Goal: Find specific page/section: Locate a particular part of the current website

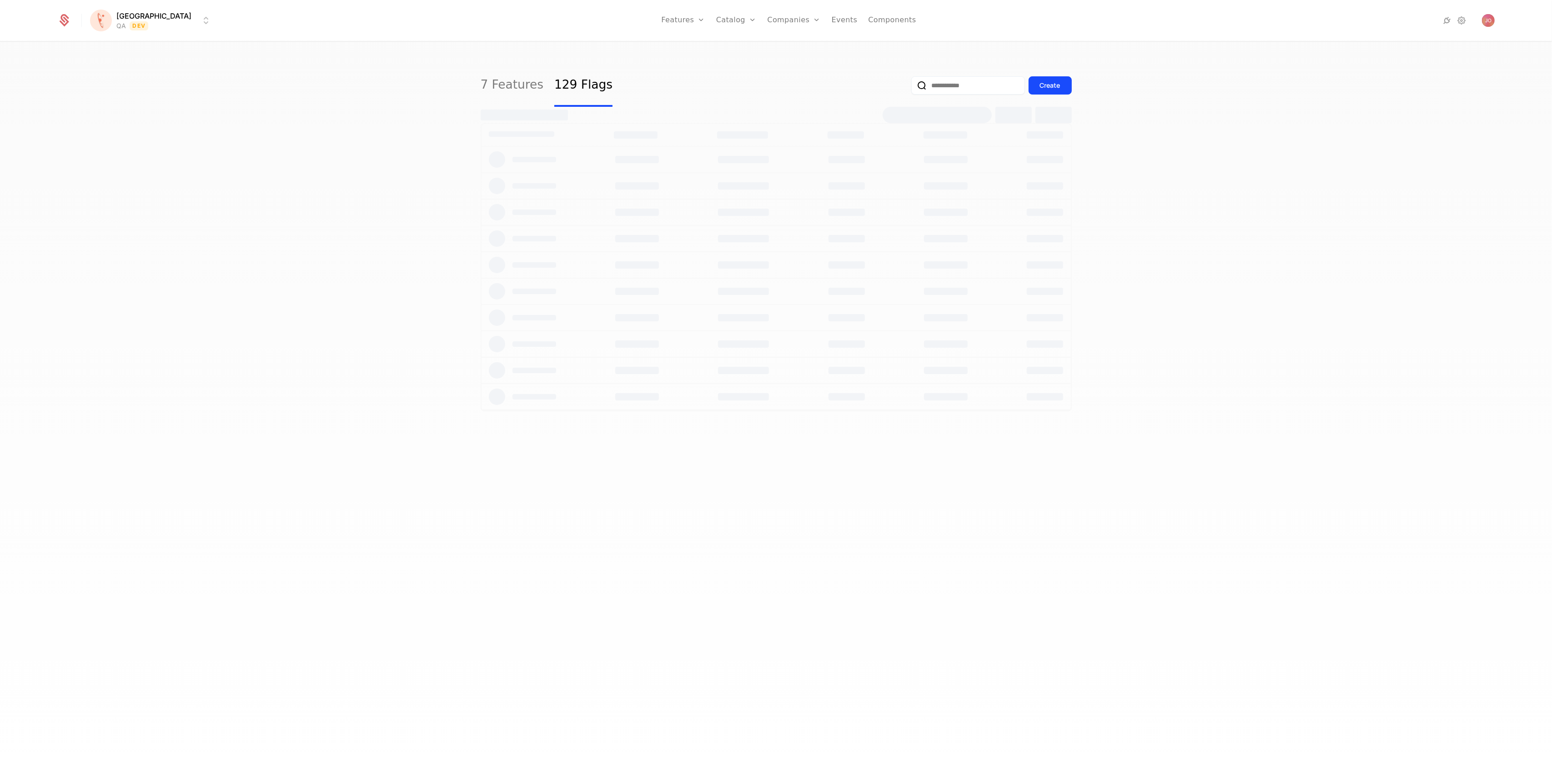
select select "***"
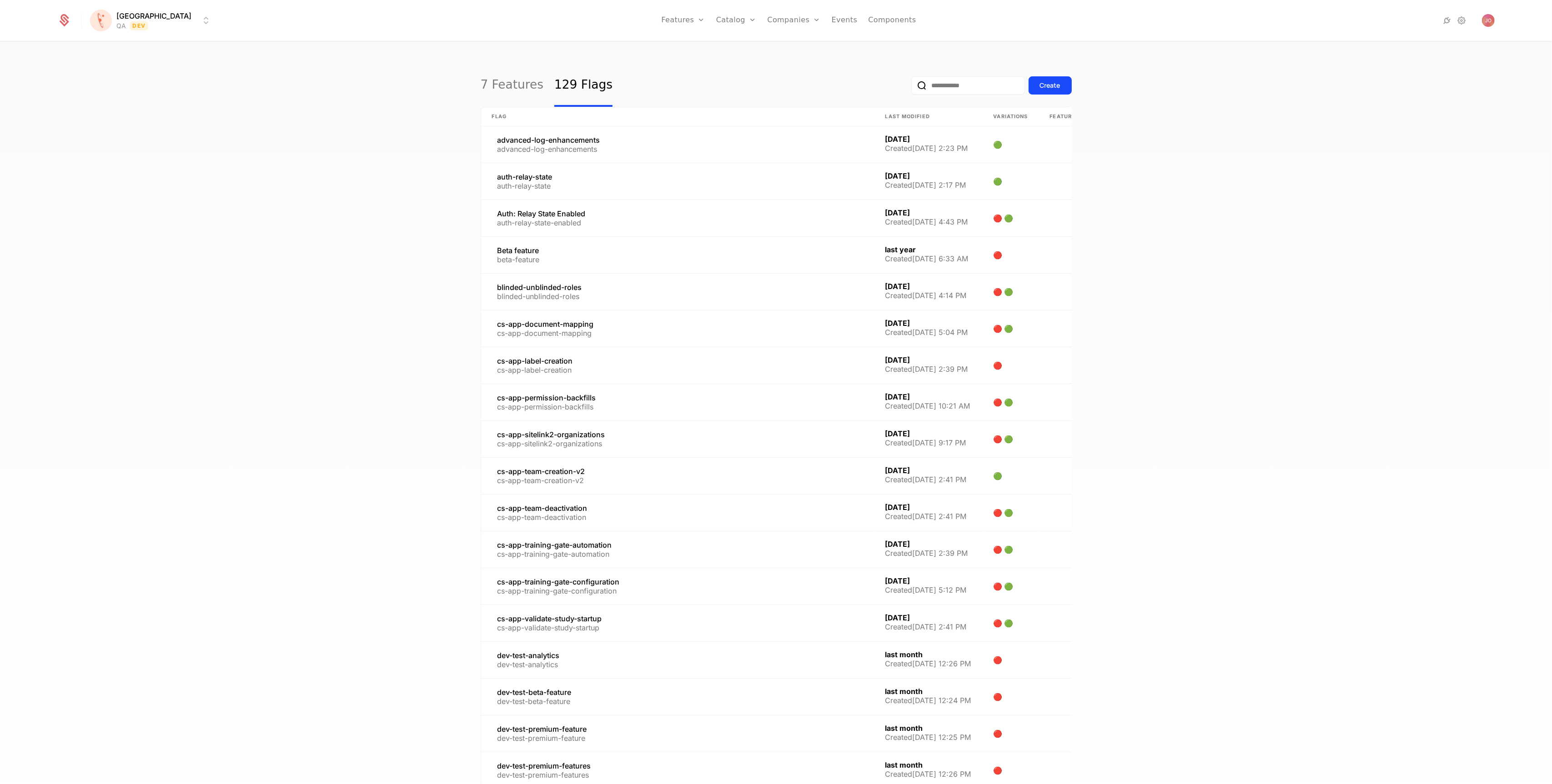
click at [954, 80] on input "email" at bounding box center [968, 86] width 114 height 18
type input "******"
click at [912, 87] on button "submit" at bounding box center [912, 87] width 0 height 0
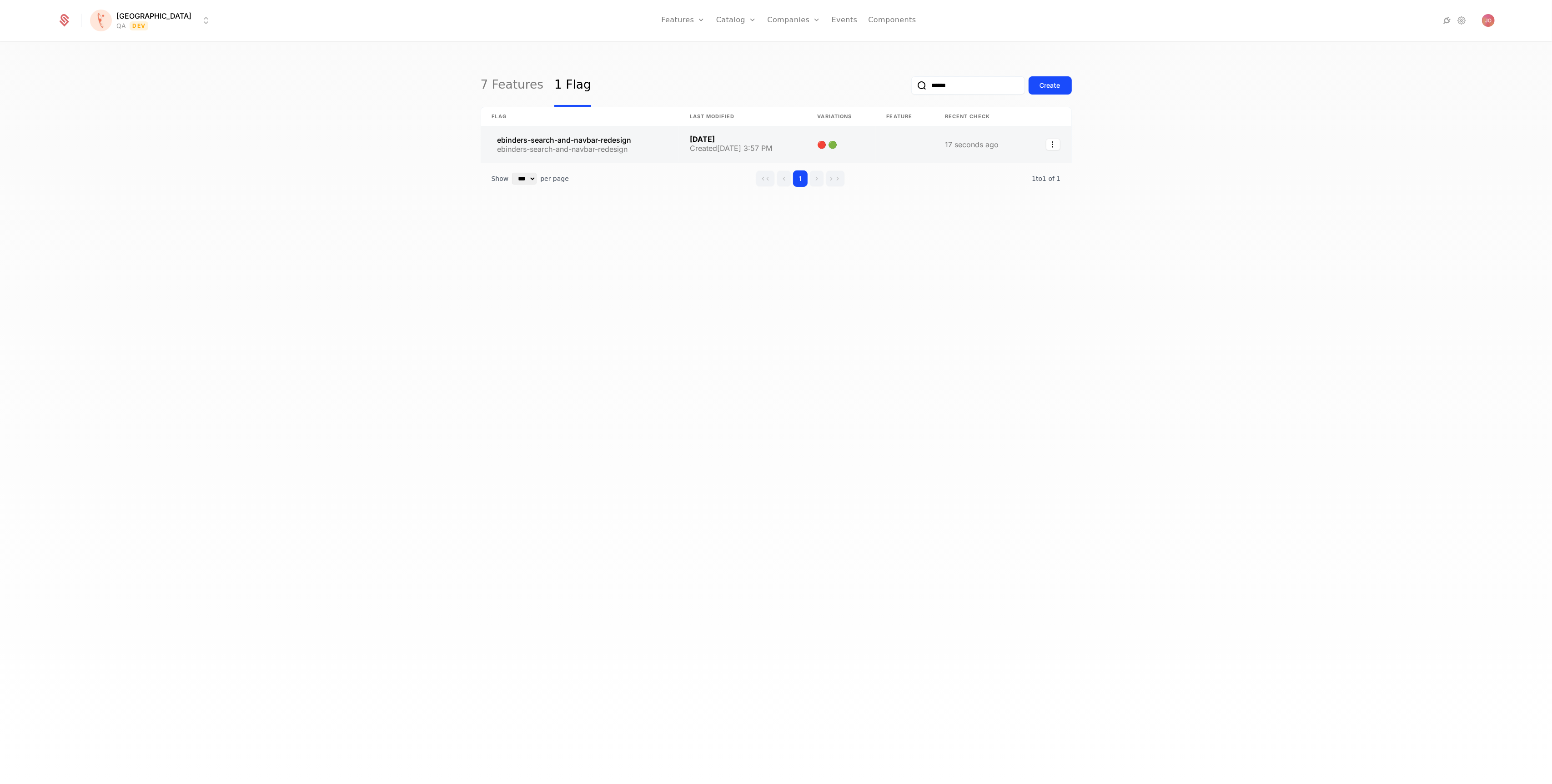
click at [601, 136] on link at bounding box center [580, 145] width 198 height 36
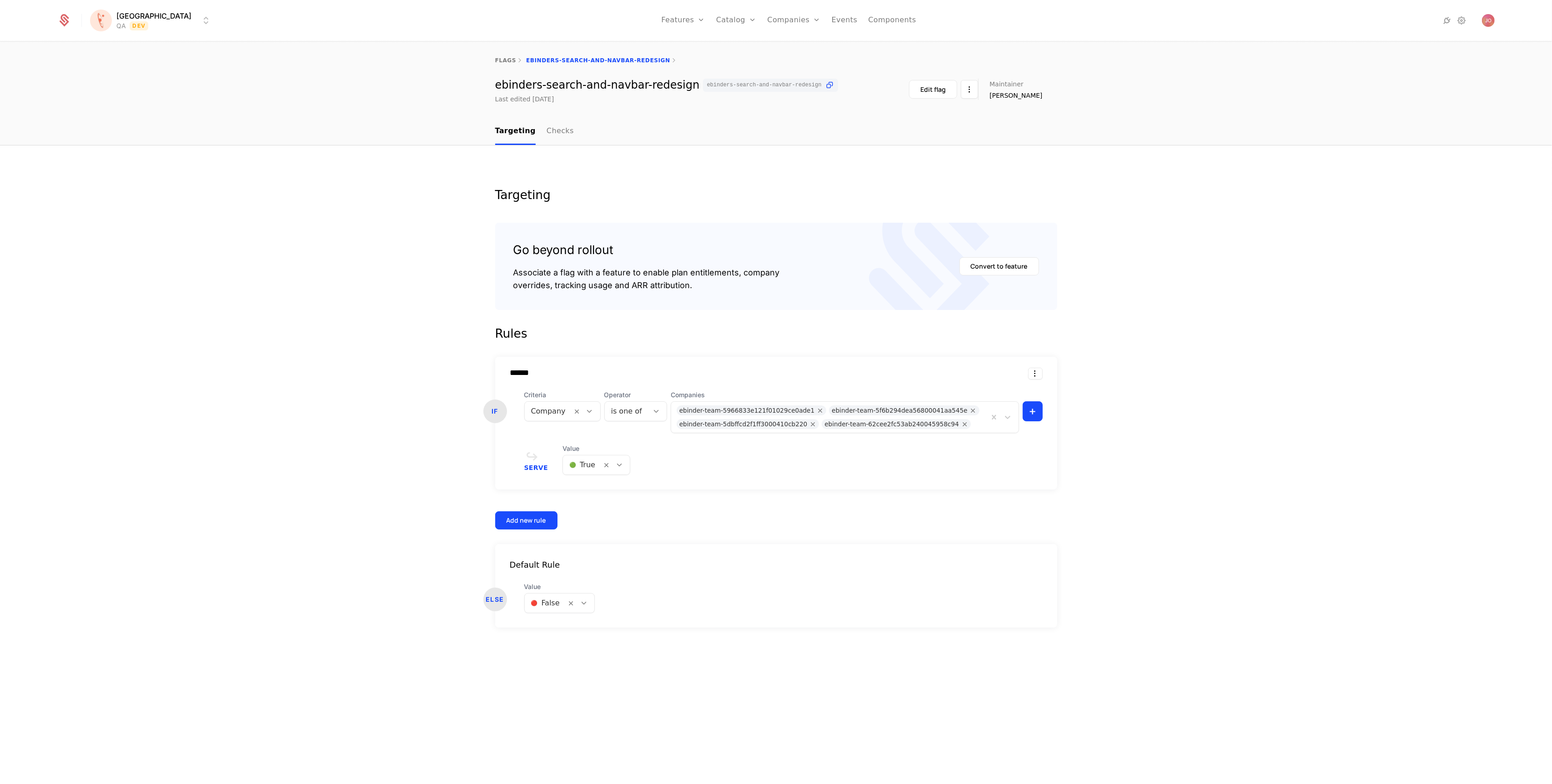
click at [753, 410] on div "ebinder-team-5966833e121f01029ce0ade1" at bounding box center [747, 410] width 136 height 10
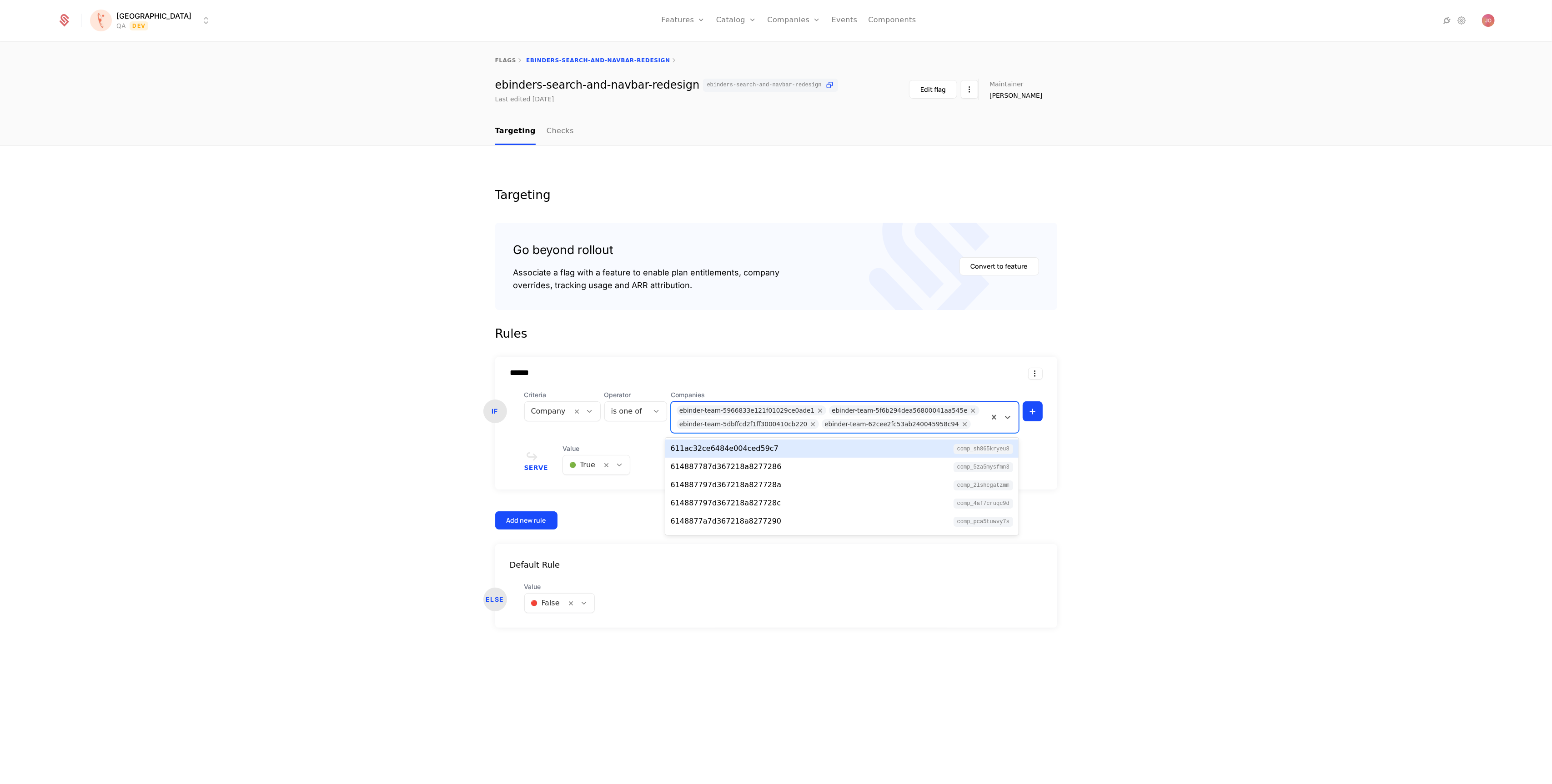
click at [753, 410] on div "ebinder-team-5966833e121f01029ce0ade1" at bounding box center [747, 410] width 136 height 10
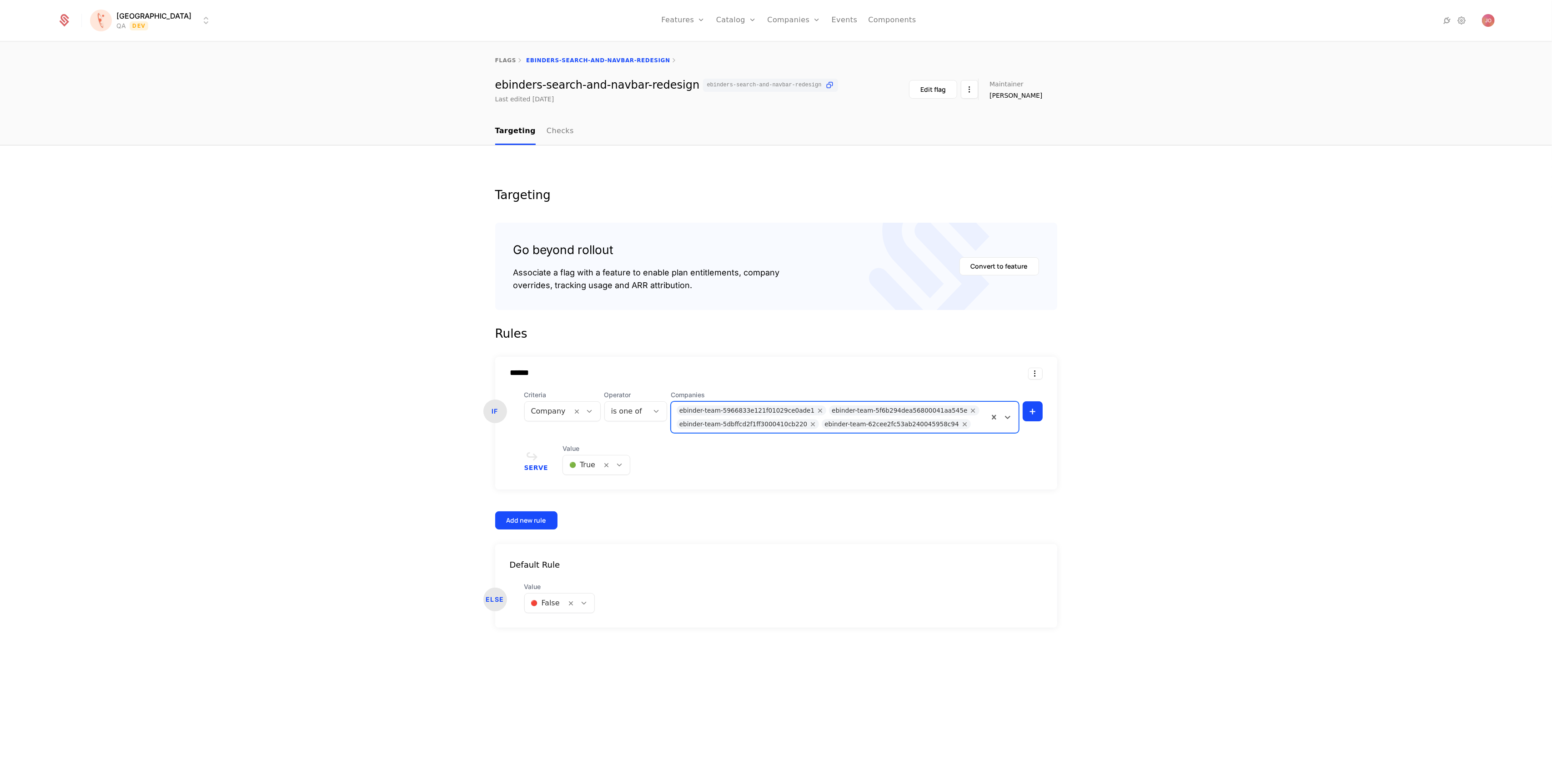
click at [753, 410] on div "ebinder-team-5966833e121f01029ce0ade1" at bounding box center [747, 410] width 136 height 10
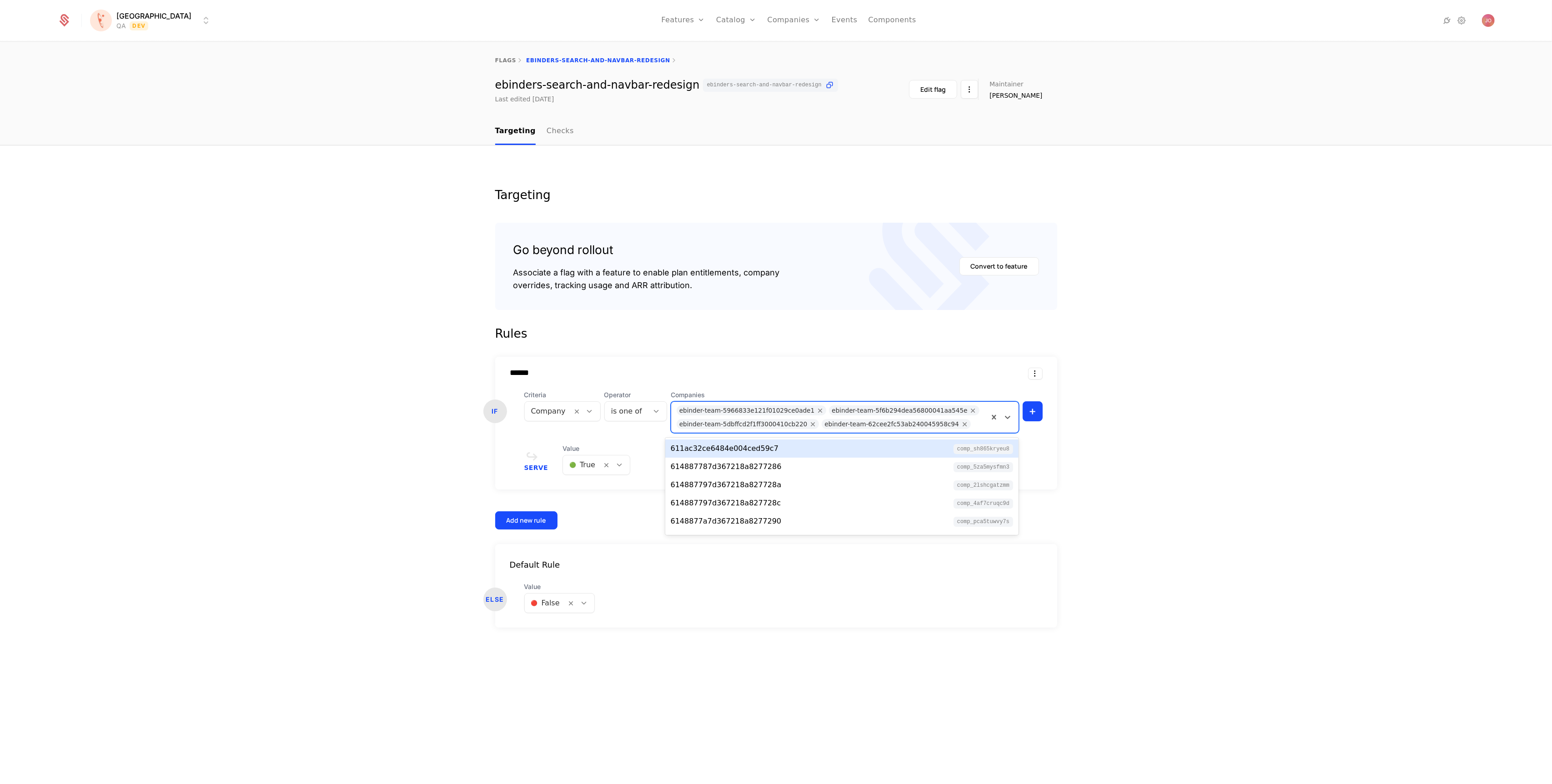
click at [751, 412] on div "ebinder-team-5966833e121f01029ce0ade1" at bounding box center [747, 410] width 136 height 10
copy div "5966833e121f01029ce0ade1"
click at [881, 410] on div "ebinder-team-5f6b294dea56800041aa545e" at bounding box center [899, 410] width 136 height 10
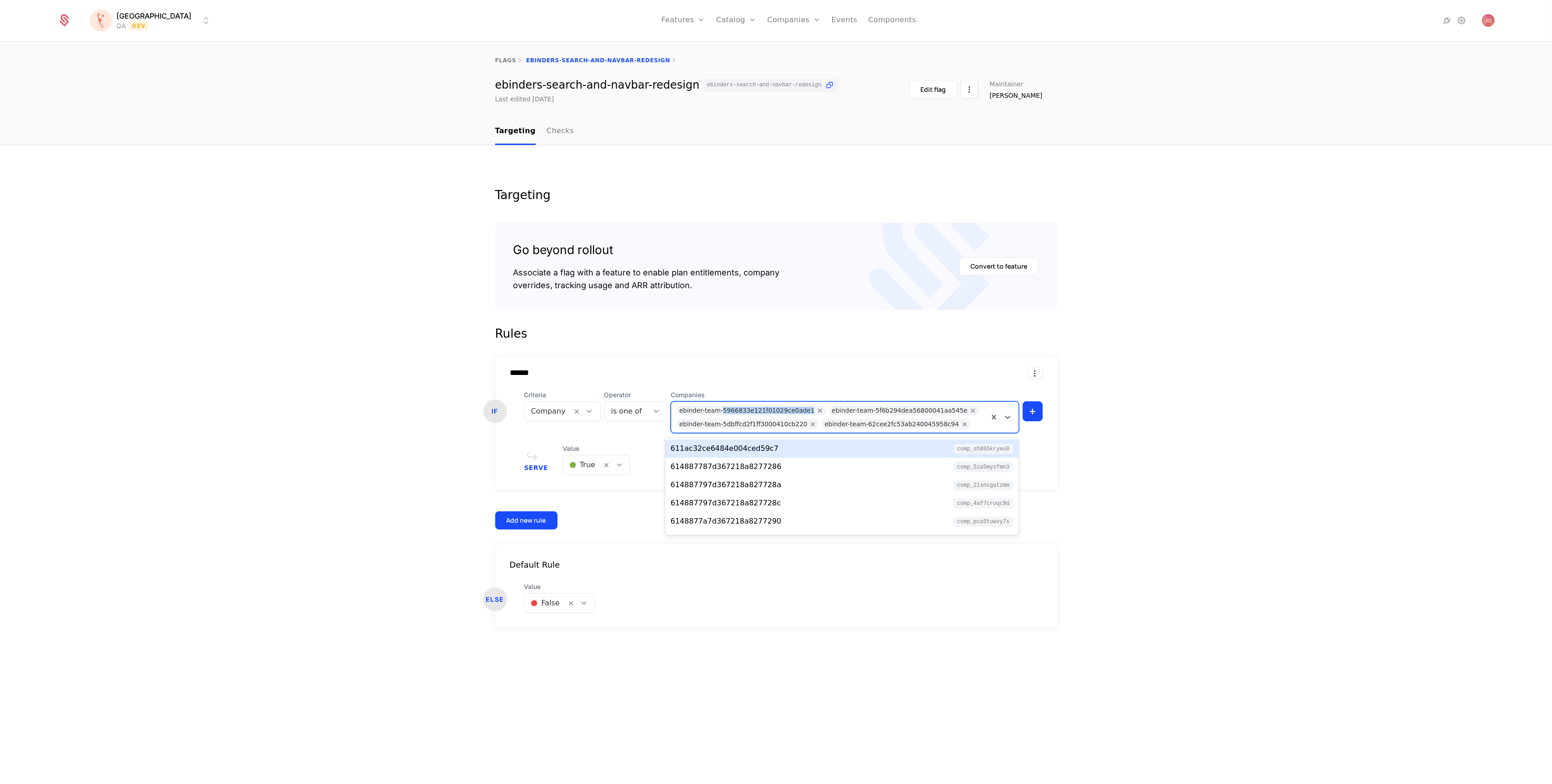
click at [881, 410] on div "ebinder-team-5f6b294dea56800041aa545e" at bounding box center [899, 410] width 136 height 10
copy div "5f6b294dea56800041aa545e"
